Goal: Transaction & Acquisition: Book appointment/travel/reservation

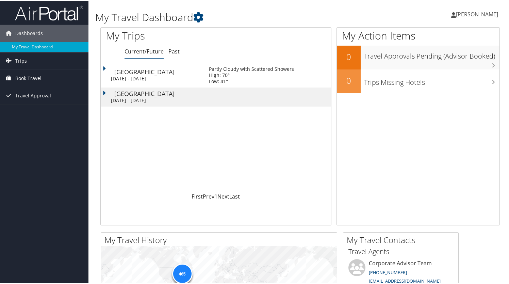
click at [44, 75] on link "Book Travel" at bounding box center [44, 77] width 88 height 17
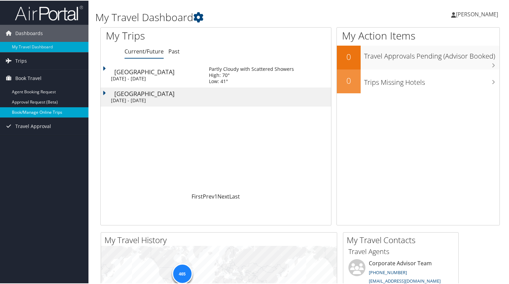
click at [30, 108] on link "Book/Manage Online Trips" at bounding box center [44, 111] width 88 height 10
